Goal: Task Accomplishment & Management: Complete application form

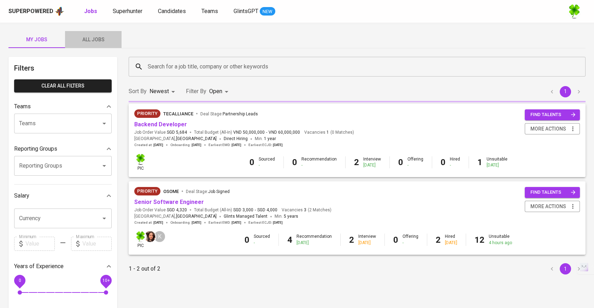
click at [102, 39] on span "All Jobs" at bounding box center [93, 39] width 48 height 9
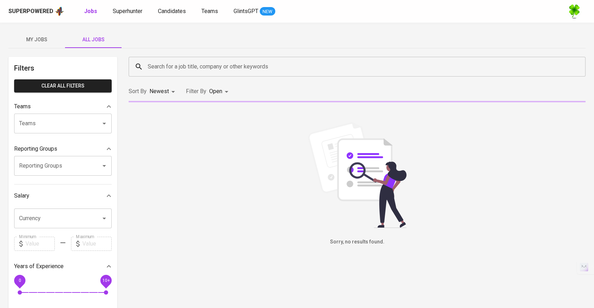
click at [205, 70] on input "Search for a job title, company or other keywords" at bounding box center [359, 66] width 426 height 13
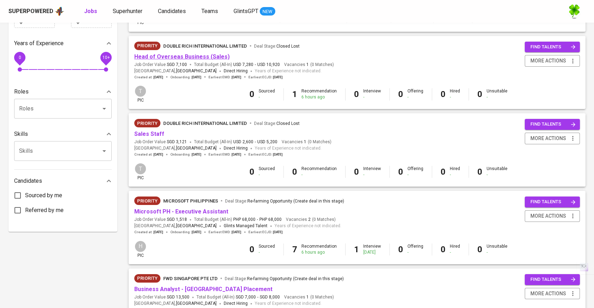
scroll to position [235, 0]
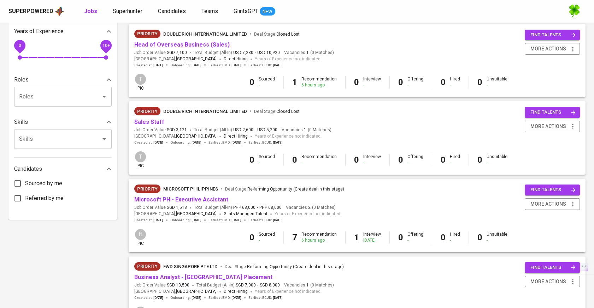
click at [203, 42] on link "Head of Overseas Business (Sales)" at bounding box center [181, 44] width 95 height 7
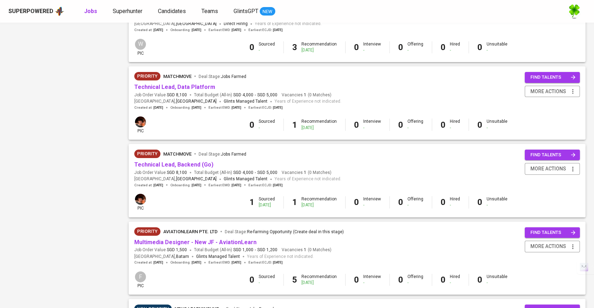
scroll to position [510, 0]
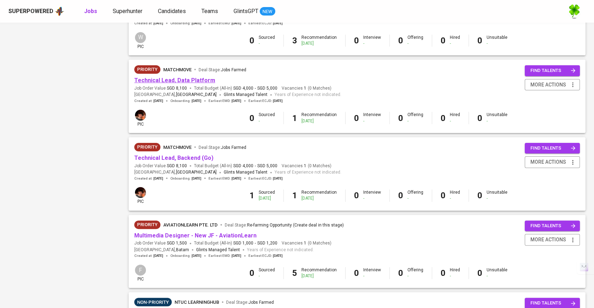
click at [198, 83] on link "Technical Lead, Data Platform" at bounding box center [174, 80] width 81 height 7
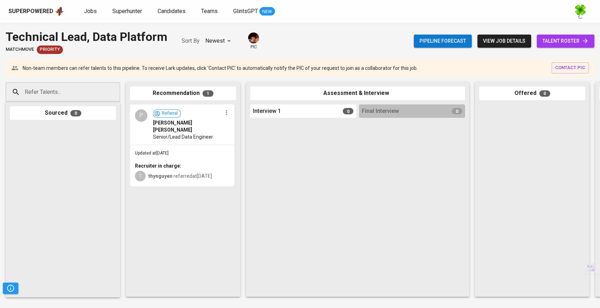
click at [91, 94] on input "Refer Talents..." at bounding box center [60, 91] width 74 height 13
click at [106, 93] on div "Refer Talents..." at bounding box center [63, 92] width 114 height 20
paste input "[EMAIL_ADDRESS][DOMAIN_NAME]"
type input "[EMAIL_ADDRESS][DOMAIN_NAME]"
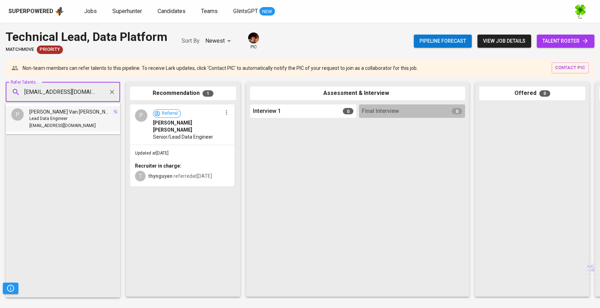
click at [59, 122] on span "Lead Data Engineer" at bounding box center [48, 119] width 38 height 7
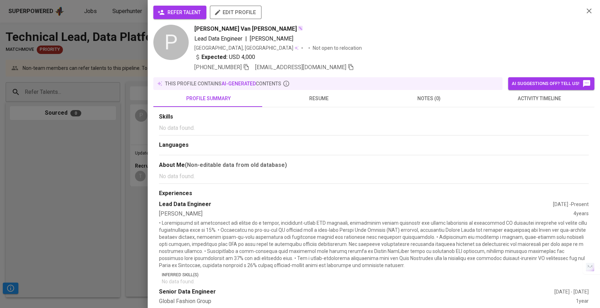
click at [174, 16] on span "refer talent" at bounding box center [180, 12] width 42 height 9
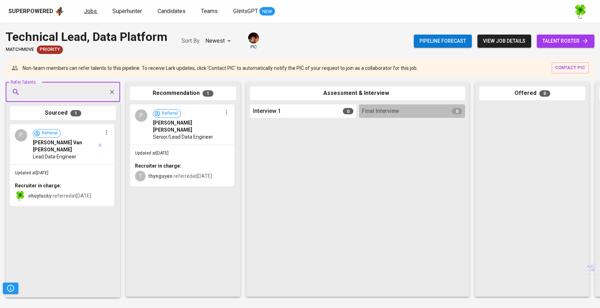
click at [90, 11] on span "Jobs" at bounding box center [90, 11] width 13 height 7
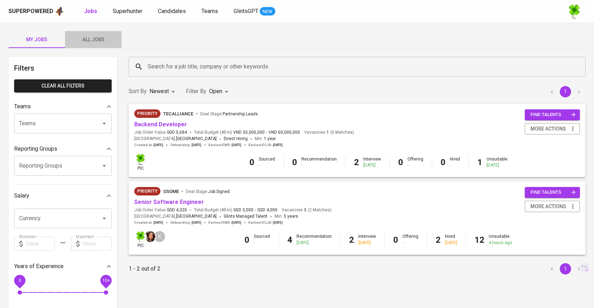
click at [101, 36] on span "All Jobs" at bounding box center [93, 39] width 48 height 9
click at [198, 64] on input "Search for a job title, company or other keywords" at bounding box center [359, 66] width 426 height 13
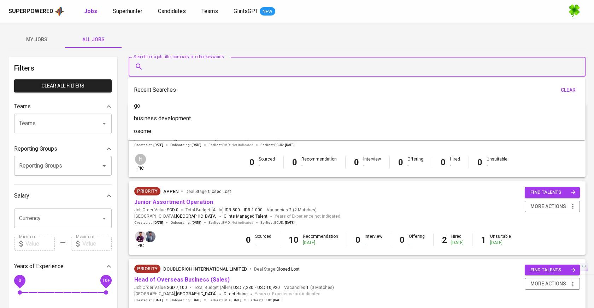
click at [198, 64] on input "Search for a job title, company or other keywords" at bounding box center [359, 66] width 426 height 13
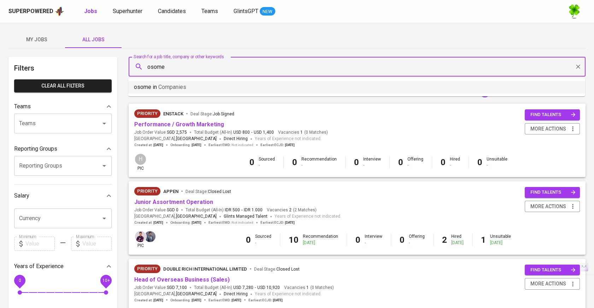
click at [180, 88] on span "Companies" at bounding box center [172, 87] width 28 height 7
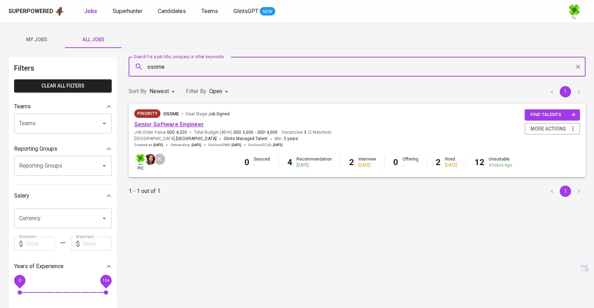
type input "osome"
click at [176, 123] on link "Senior Software Engineer" at bounding box center [169, 124] width 70 height 7
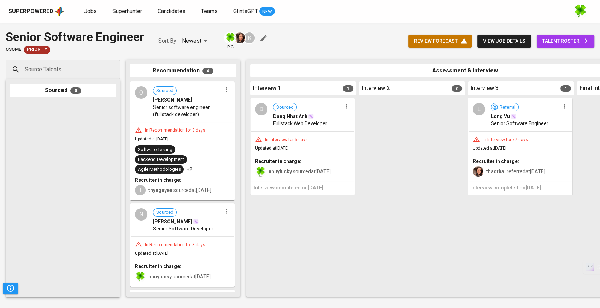
click at [94, 76] on input "Source Talents..." at bounding box center [60, 69] width 74 height 13
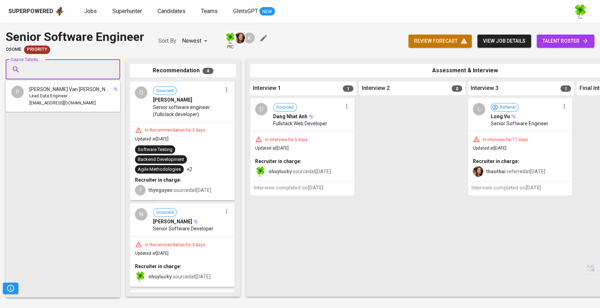
paste input "ldcuong11@gmail.com"
type input "dcuong11@gmail.com"
click at [68, 97] on span "Senior software engineer" at bounding box center [53, 96] width 49 height 7
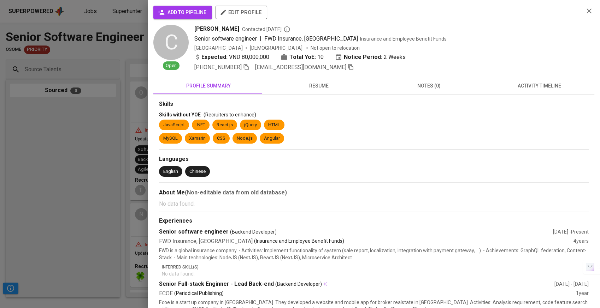
click at [181, 12] on span "add to pipeline" at bounding box center [182, 12] width 47 height 9
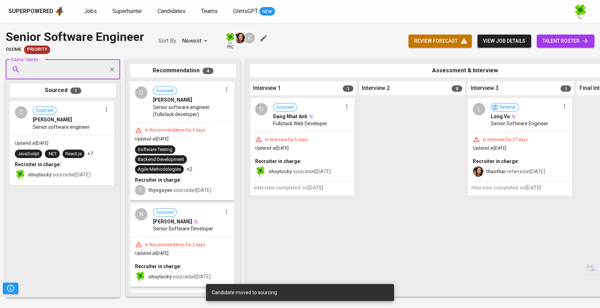
click at [108, 107] on icon "button" at bounding box center [106, 109] width 7 height 7
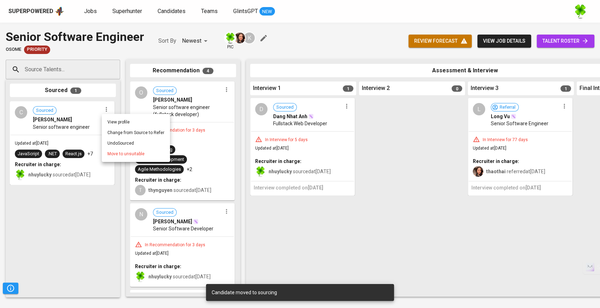
click at [76, 119] on div at bounding box center [300, 154] width 600 height 308
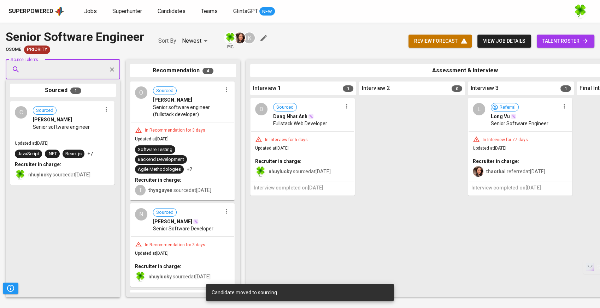
click at [72, 126] on span "Senior software engineer" at bounding box center [61, 127] width 57 height 7
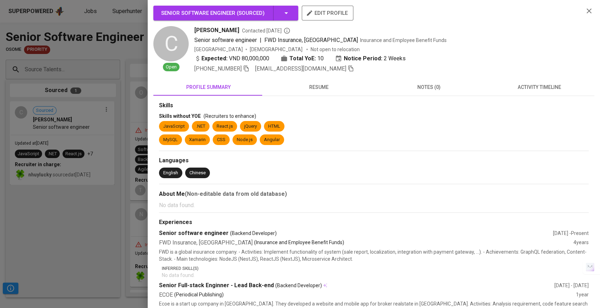
click at [543, 86] on span "activity timeline" at bounding box center [539, 87] width 102 height 9
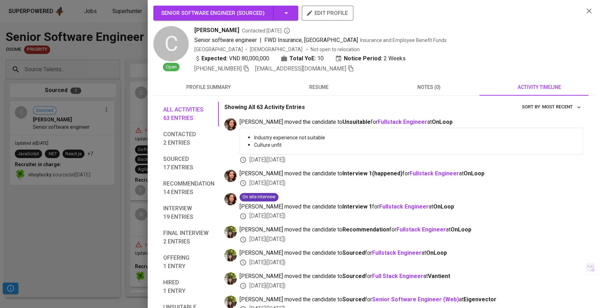
click at [315, 15] on span "edit profile" at bounding box center [327, 12] width 40 height 9
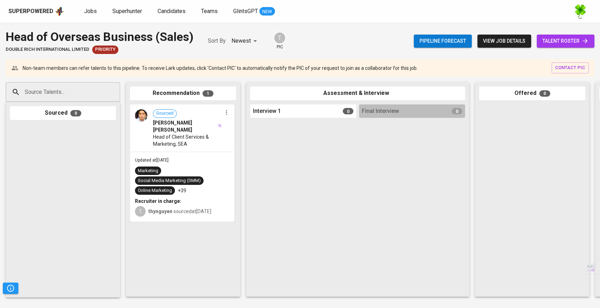
click at [97, 91] on input "Source Talents..." at bounding box center [60, 91] width 74 height 13
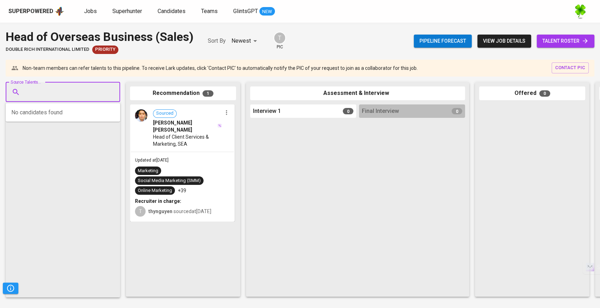
paste input "[EMAIL_ADDRESS][DOMAIN_NAME]"
type input "[EMAIL_ADDRESS][DOMAIN_NAME]"
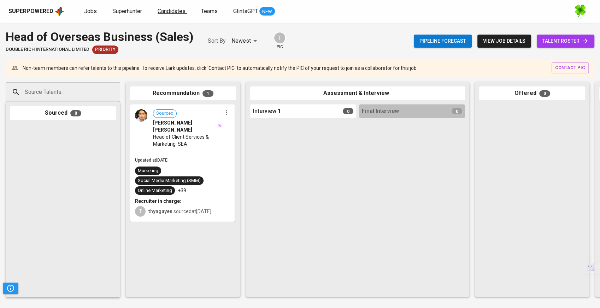
click at [167, 9] on span "Candidates" at bounding box center [172, 11] width 28 height 7
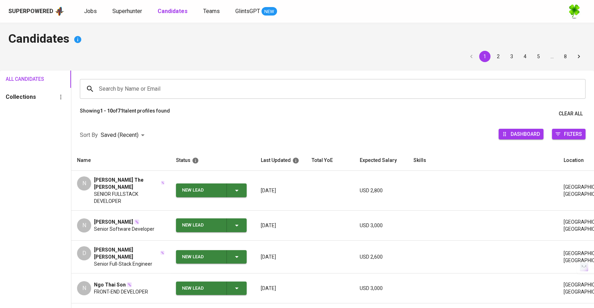
click at [133, 6] on div "Superpowered Jobs Superhunter Candidates Teams GlintsGPT NEW" at bounding box center [285, 11] width 554 height 11
click at [130, 10] on span "Superhunter" at bounding box center [127, 11] width 30 height 7
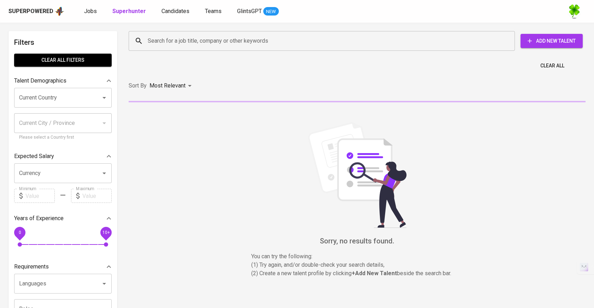
click at [573, 48] on button "Add New Talent" at bounding box center [551, 41] width 62 height 14
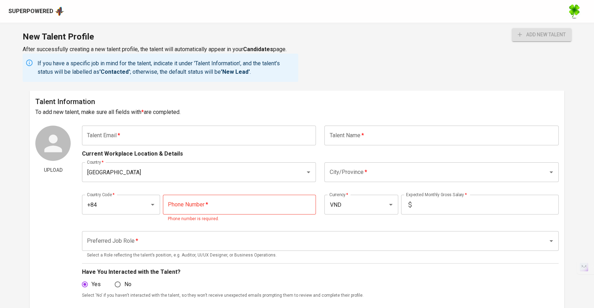
click at [244, 132] on input "text" at bounding box center [199, 136] width 234 height 20
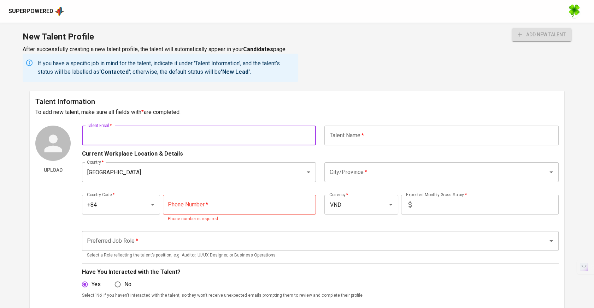
paste input "[EMAIL_ADDRESS][DOMAIN_NAME]"
type input "[EMAIL_ADDRESS][DOMAIN_NAME]"
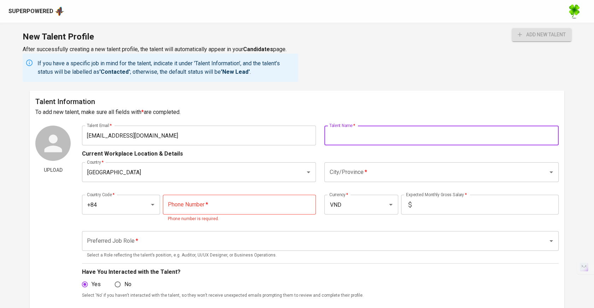
click at [366, 136] on input "text" at bounding box center [441, 136] width 234 height 20
type input "[PERSON_NAME] Van [PERSON_NAME]"
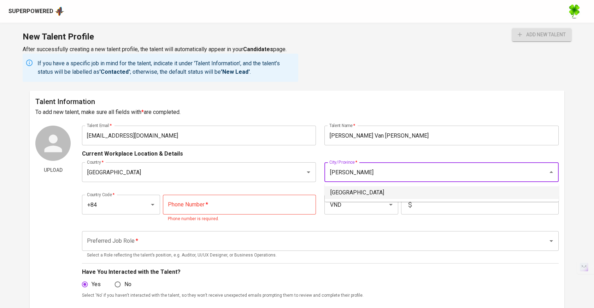
click at [345, 188] on li "[GEOGRAPHIC_DATA]" at bounding box center [442, 193] width 234 height 13
type input "[GEOGRAPHIC_DATA]"
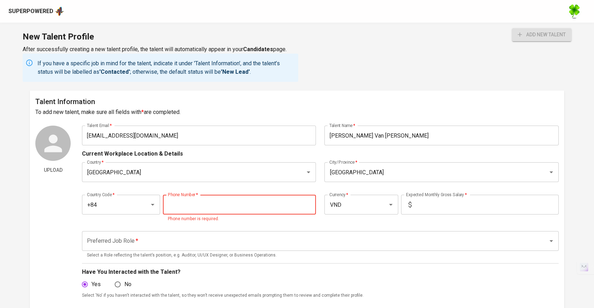
click at [230, 208] on input "tel" at bounding box center [239, 205] width 153 height 20
paste input "935-412-737"
type input "935-412-737"
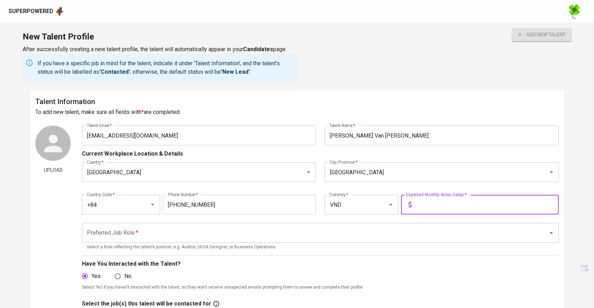
click at [454, 198] on input "text" at bounding box center [486, 205] width 144 height 20
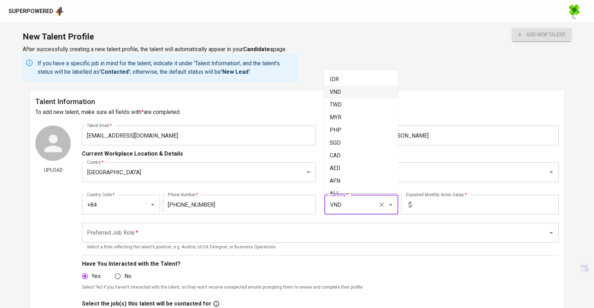
click at [344, 207] on input "VND" at bounding box center [351, 204] width 48 height 13
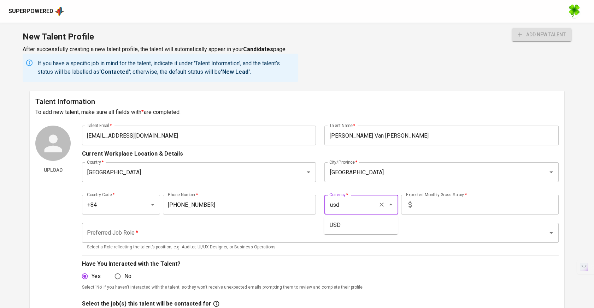
click at [350, 224] on li "USD" at bounding box center [361, 225] width 74 height 13
type input "USD"
click at [466, 208] on input "text" at bounding box center [486, 205] width 144 height 20
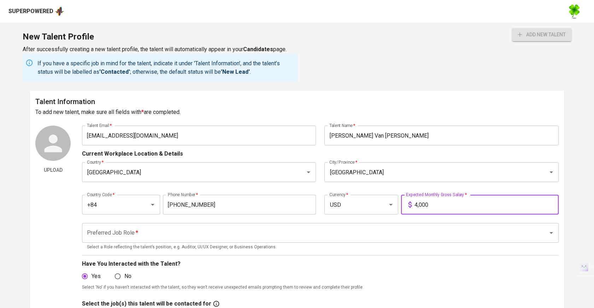
type input "4,000"
click at [254, 233] on input "Preferred Job Role   *" at bounding box center [310, 232] width 450 height 13
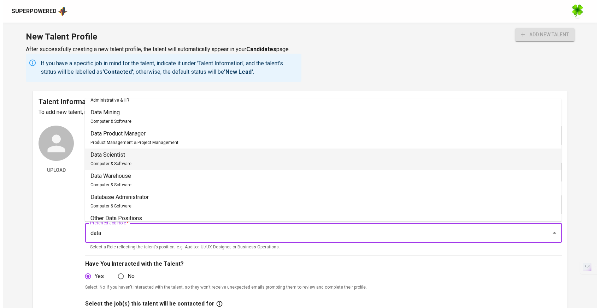
scroll to position [179, 0]
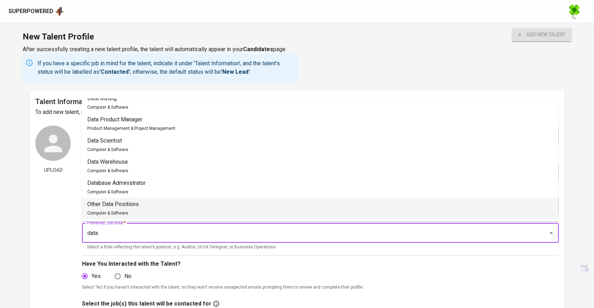
click at [160, 215] on li "Other Data Positions Computer & Software" at bounding box center [320, 208] width 477 height 21
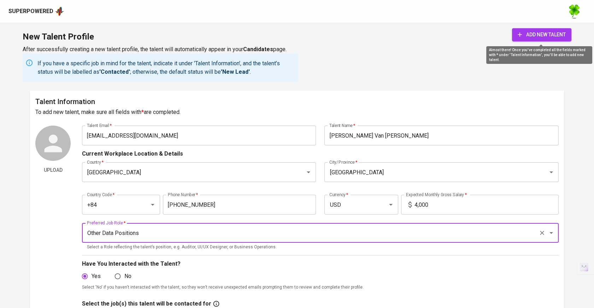
type input "Other Data Positions"
click at [545, 35] on span "add new talent" at bounding box center [542, 34] width 48 height 9
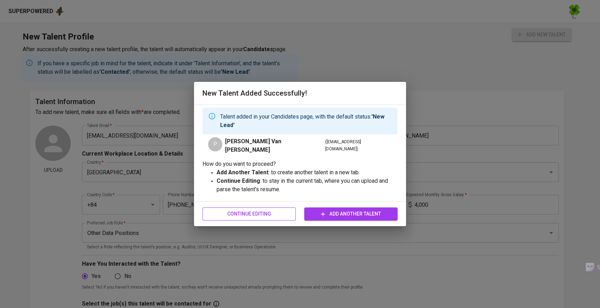
click at [271, 211] on span "Continue Editing" at bounding box center [249, 214] width 82 height 9
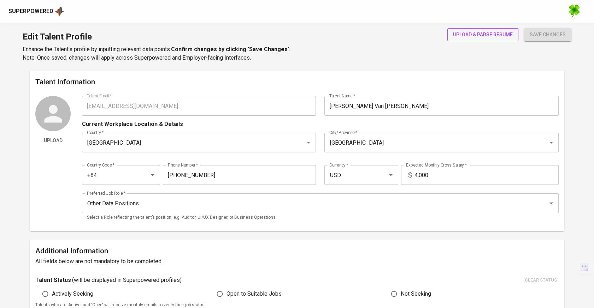
click at [508, 34] on span "upload & parse resume" at bounding box center [483, 34] width 60 height 9
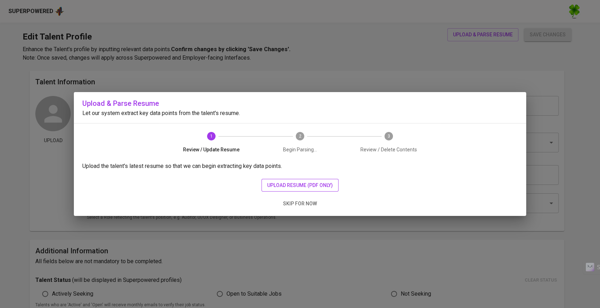
click at [284, 187] on span "upload resume (pdf only)" at bounding box center [300, 185] width 66 height 9
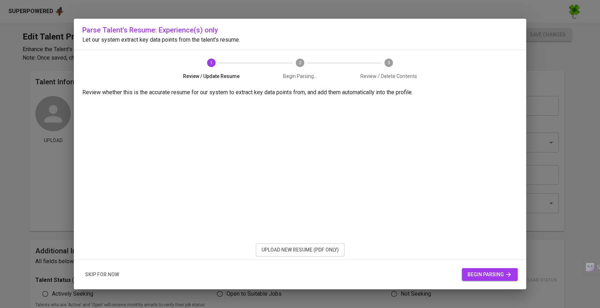
click at [481, 274] on span "begin parsing" at bounding box center [489, 275] width 45 height 9
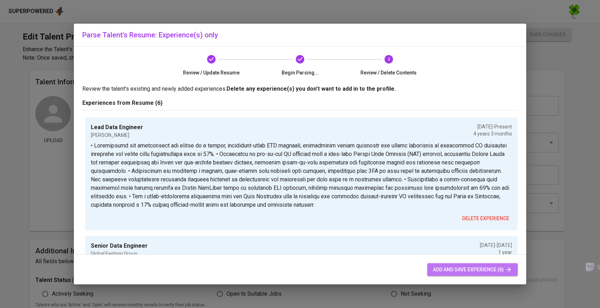
click at [461, 269] on span "add and save experience (6)" at bounding box center [472, 270] width 79 height 9
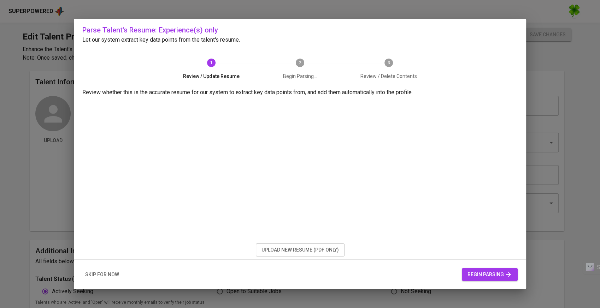
click at [298, 247] on span "upload new resume (pdf only)" at bounding box center [299, 250] width 77 height 9
click at [488, 274] on span "begin parsing" at bounding box center [489, 275] width 45 height 9
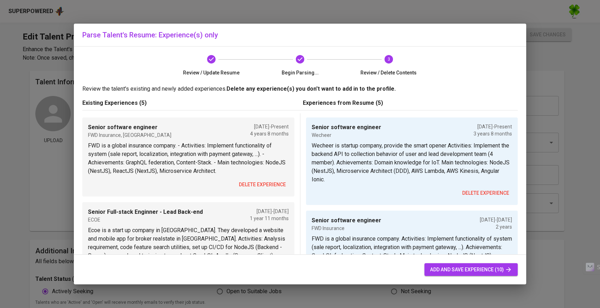
click at [268, 183] on span "delete experience" at bounding box center [262, 185] width 47 height 9
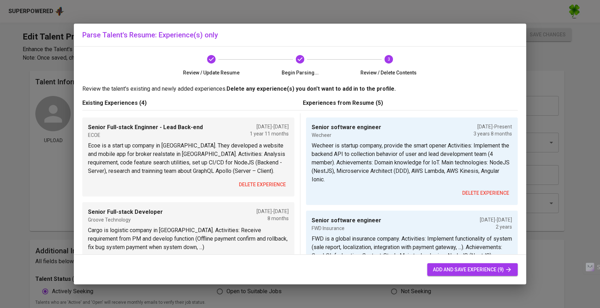
click at [268, 183] on span "delete experience" at bounding box center [262, 185] width 47 height 9
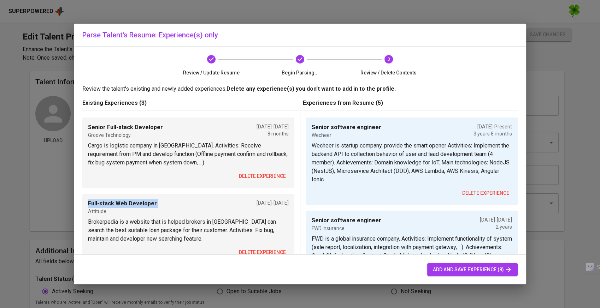
click at [268, 183] on div "Senior Full-stack Developer Groove Technology Apr 2018 - Dec 2018 8 months Carg…" at bounding box center [188, 153] width 212 height 71
drag, startPoint x: 268, startPoint y: 183, endPoint x: 266, endPoint y: 177, distance: 6.6
click at [266, 177] on span "delete experience" at bounding box center [262, 176] width 47 height 9
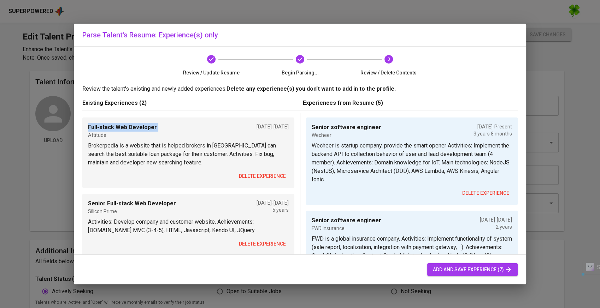
click at [266, 177] on span "delete experience" at bounding box center [262, 176] width 47 height 9
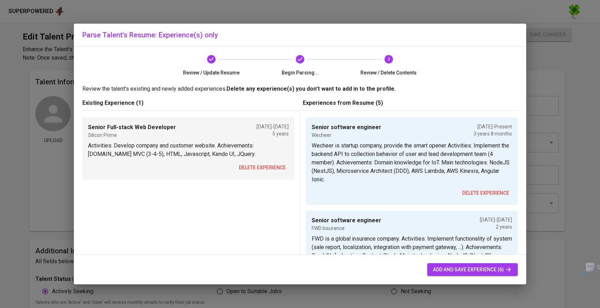
click at [269, 169] on span "delete experience" at bounding box center [262, 168] width 47 height 9
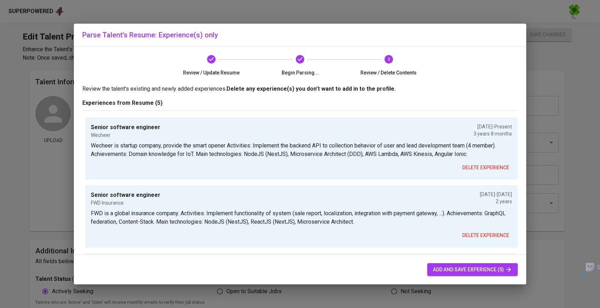
click at [462, 270] on span "add and save experience (5)" at bounding box center [472, 270] width 79 height 9
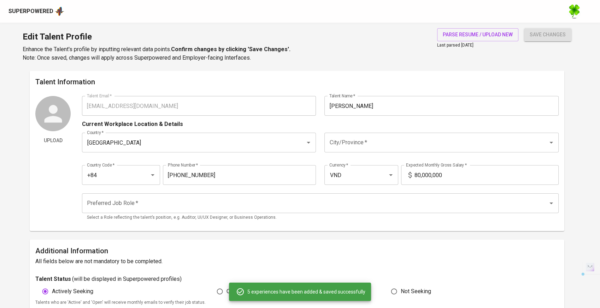
type input "Wecheer"
type input "01/01/2022"
type input "Senior software engineer"
type input "FWD Insurance"
type input "01/01/2020"
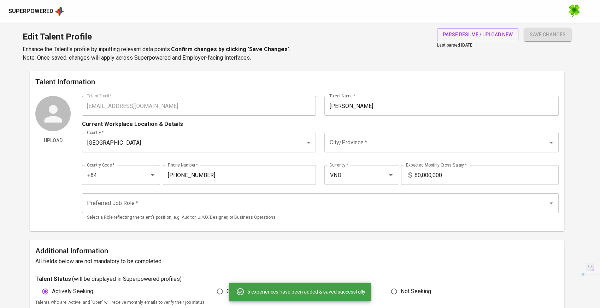
type input "01/01/2022"
type input "Senior software engineer"
type input "ECOE"
type input "01/01/2019"
type input "01/01/2020"
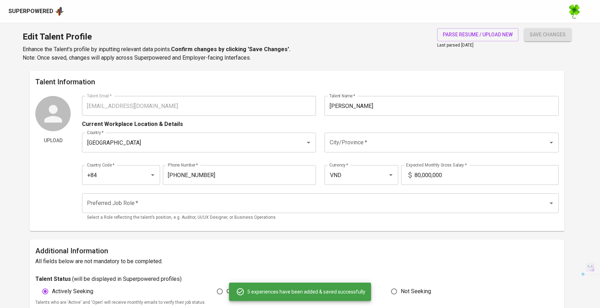
type input "Senior software engineer"
type input "Esilicon Corporation"
type input "03/01/2016"
type input "01/01/2019"
type input "01/01/2012"
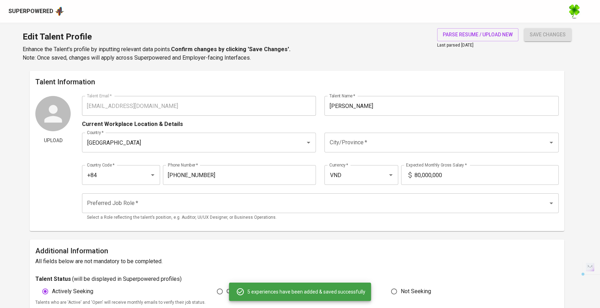
type input "01/01/2016"
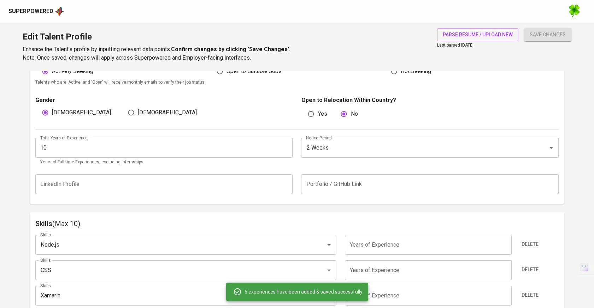
scroll to position [22, 0]
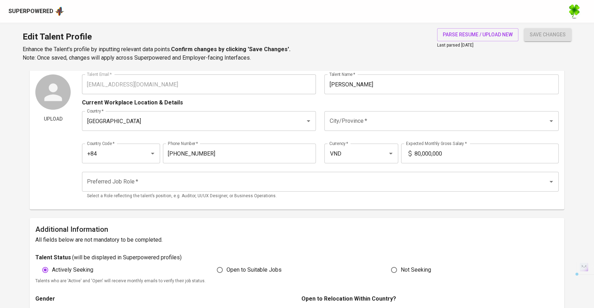
click at [543, 38] on span "save changes" at bounding box center [548, 34] width 36 height 9
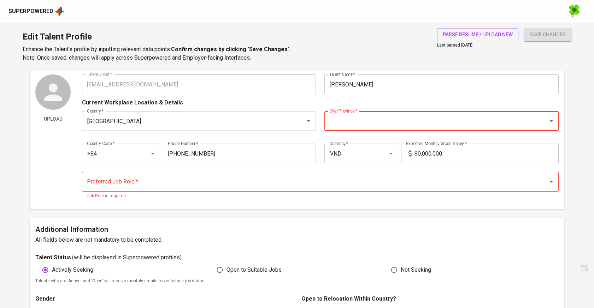
click at [355, 125] on input "City/Province   *" at bounding box center [431, 120] width 208 height 13
click at [355, 149] on ul "[GEOGRAPHIC_DATA]" at bounding box center [442, 141] width 234 height 18
click at [374, 137] on li "[GEOGRAPHIC_DATA]" at bounding box center [442, 141] width 234 height 13
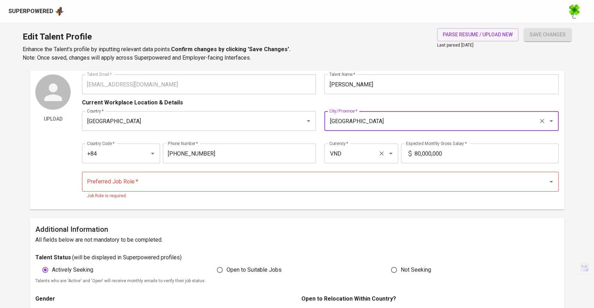
click at [356, 160] on div "VND Currency *" at bounding box center [361, 154] width 74 height 20
type input "[GEOGRAPHIC_DATA]"
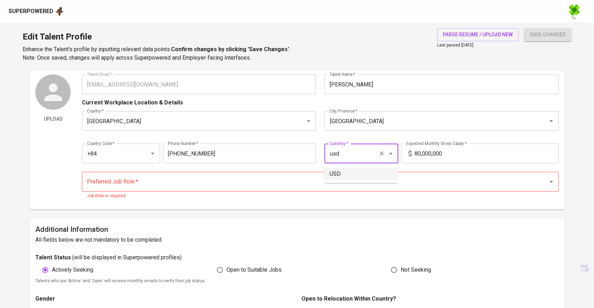
click at [336, 169] on li "USD" at bounding box center [361, 174] width 74 height 13
type input "USD"
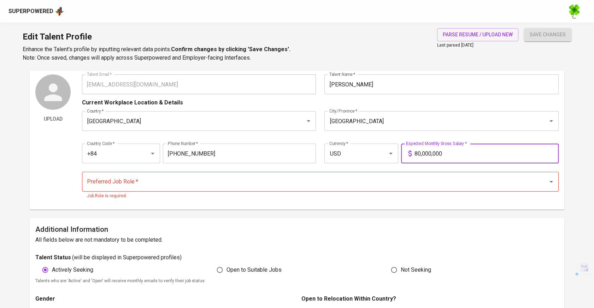
drag, startPoint x: 456, startPoint y: 152, endPoint x: 412, endPoint y: 154, distance: 43.9
click at [412, 154] on div "80,000,000 Expected Monthly Gross Salary *" at bounding box center [480, 154] width 158 height 20
type input "2,500"
click at [432, 178] on input "Preferred Job Role   *" at bounding box center [310, 181] width 450 height 13
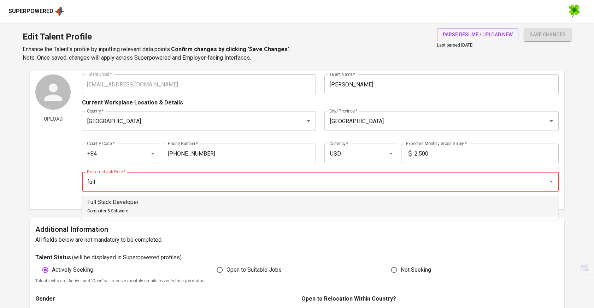
click at [132, 202] on p "Full Stack Developer" at bounding box center [112, 202] width 51 height 8
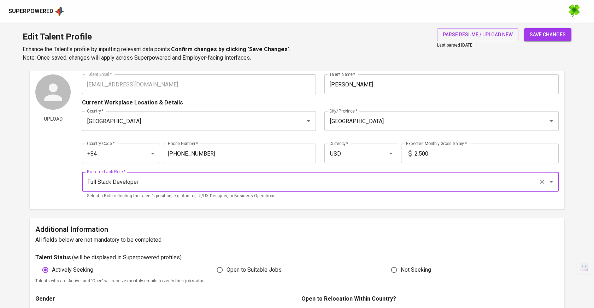
type input "Full Stack Developer"
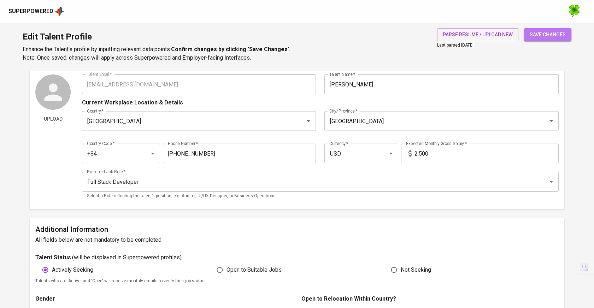
click at [555, 35] on span "save changes" at bounding box center [548, 34] width 36 height 9
click at [80, 86] on div "Upload Talent Email   * ldcuong11@gmail.com Talent Email * Talent Name   * Cuon…" at bounding box center [296, 140] width 523 height 130
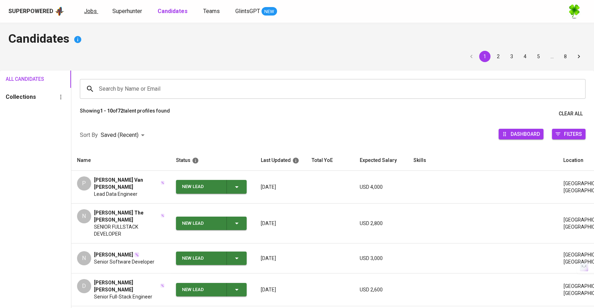
click at [85, 12] on span "Jobs" at bounding box center [90, 11] width 13 height 7
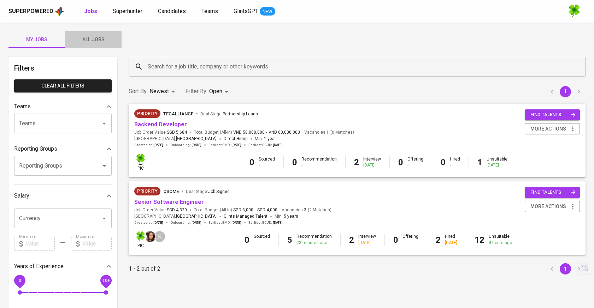
click at [97, 37] on span "All Jobs" at bounding box center [93, 39] width 48 height 9
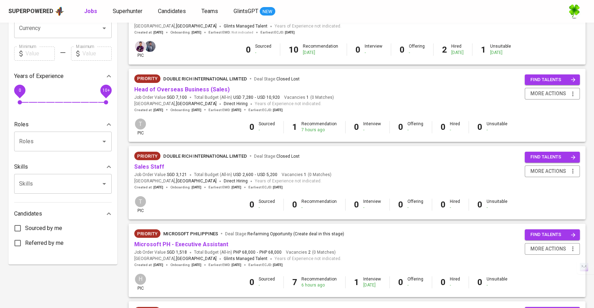
scroll to position [235, 0]
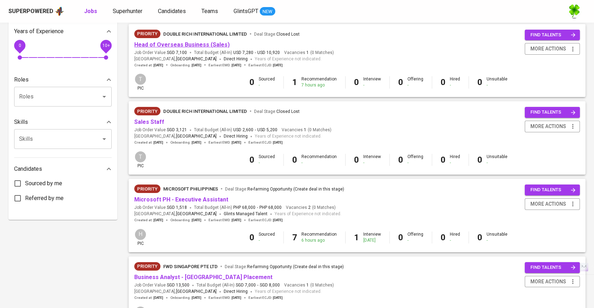
click at [194, 44] on link "Head of Overseas Business (Sales)" at bounding box center [181, 44] width 95 height 7
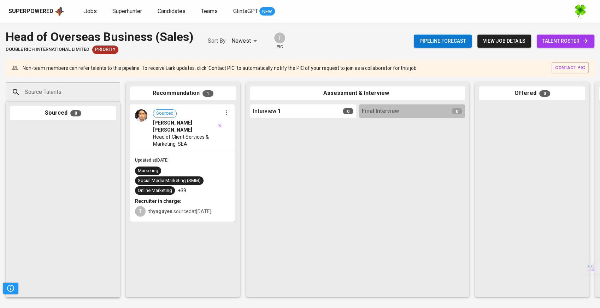
click at [185, 137] on span "Head of Client Services & Marketing, SEA" at bounding box center [187, 141] width 69 height 14
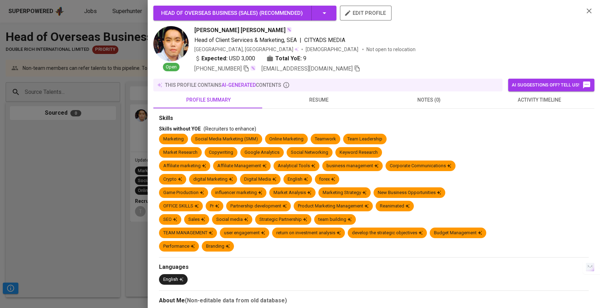
click at [315, 96] on span "resume" at bounding box center [319, 100] width 102 height 9
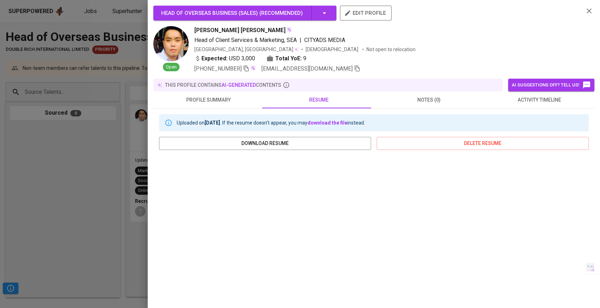
scroll to position [71, 0]
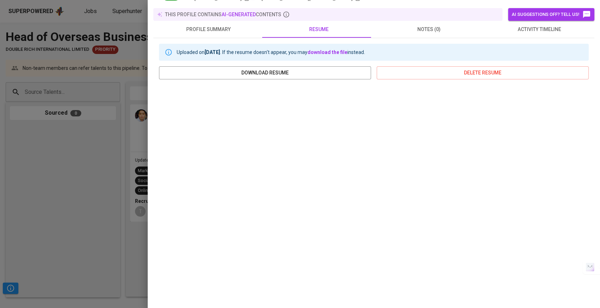
click at [92, 177] on div at bounding box center [300, 154] width 600 height 308
